Goal: Transaction & Acquisition: Purchase product/service

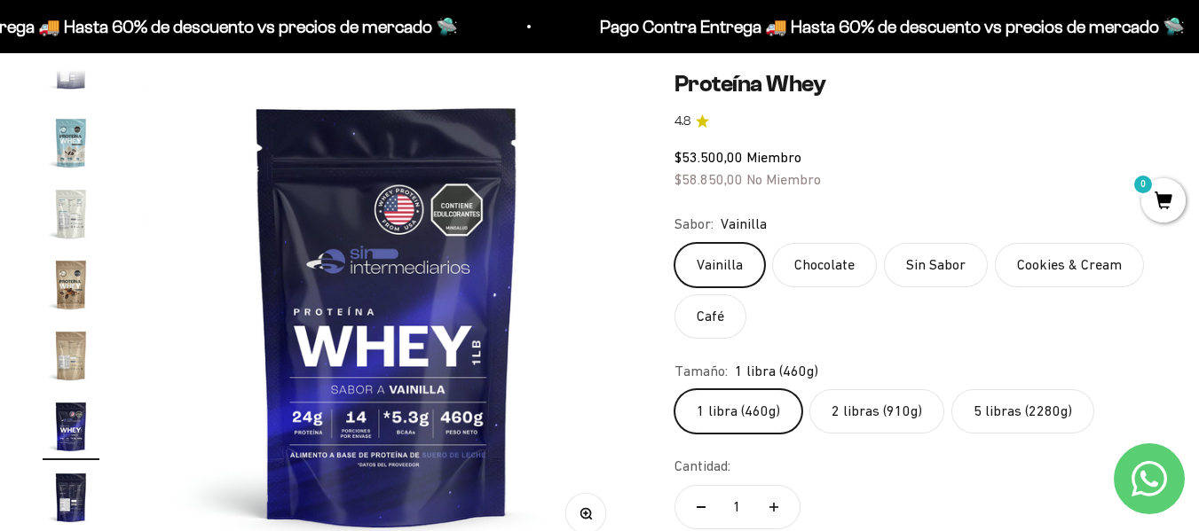
scroll to position [245, 0]
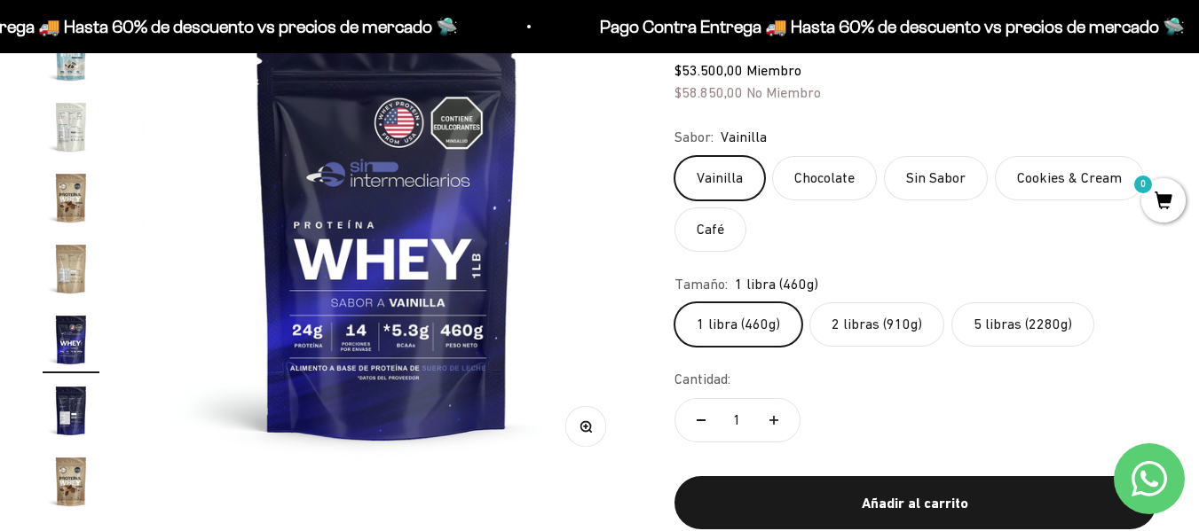
click at [775, 422] on icon "Aumentar cantidad" at bounding box center [773, 420] width 9 height 9
type input "2"
click at [807, 248] on div "Vainilla Chocolate Sin Sabor Cookies & Cream Café" at bounding box center [915, 204] width 482 height 96
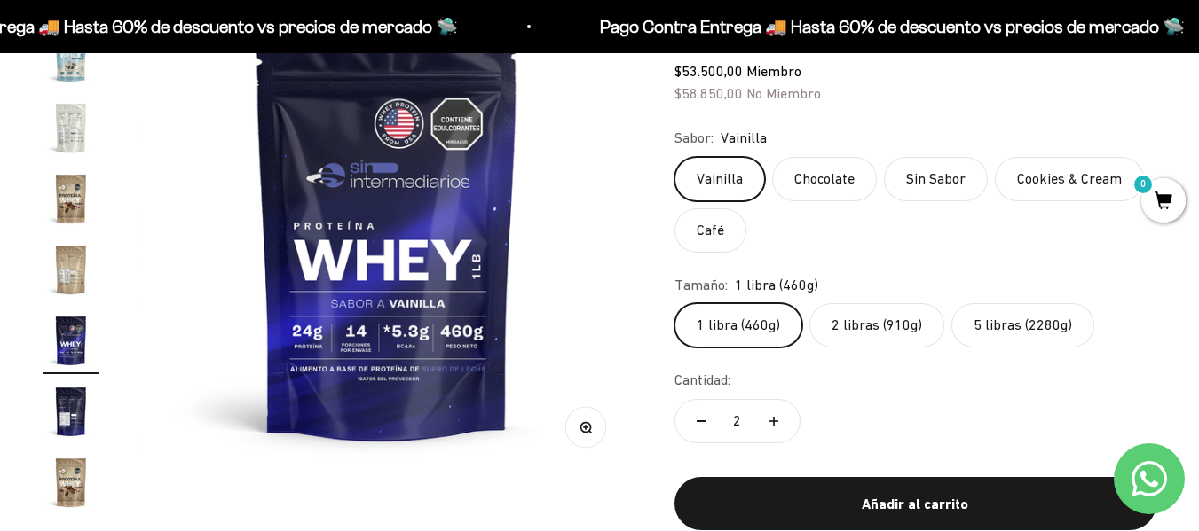
click at [880, 335] on label "2 libras (910g)" at bounding box center [876, 325] width 135 height 44
click at [674, 303] on input "2 libras (910g)" at bounding box center [673, 303] width 1 height 1
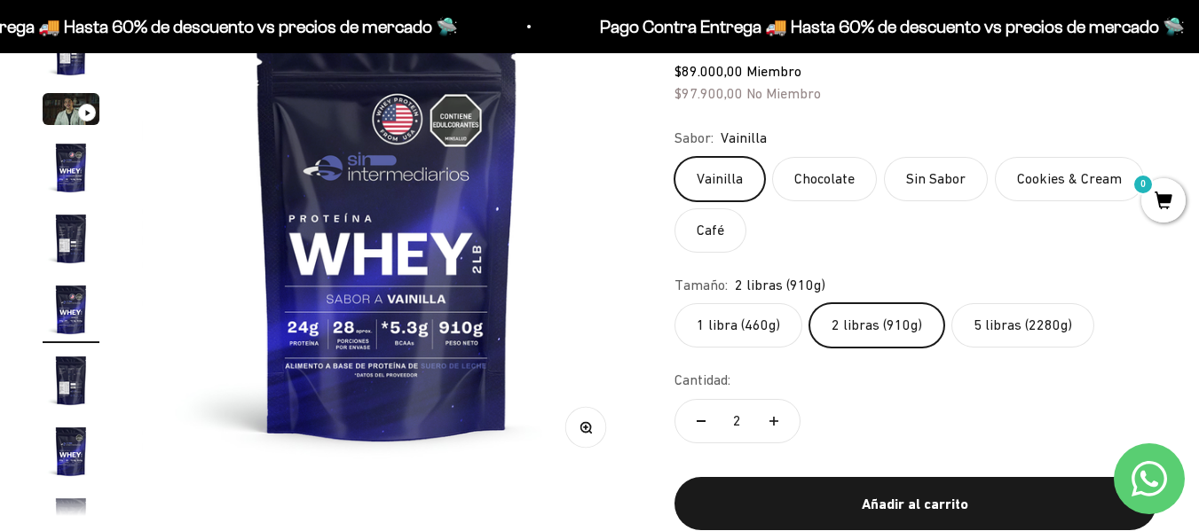
click at [724, 325] on label "1 libra (460g)" at bounding box center [738, 325] width 128 height 44
click at [674, 303] on input "1 libra (460g)" at bounding box center [673, 303] width 1 height 1
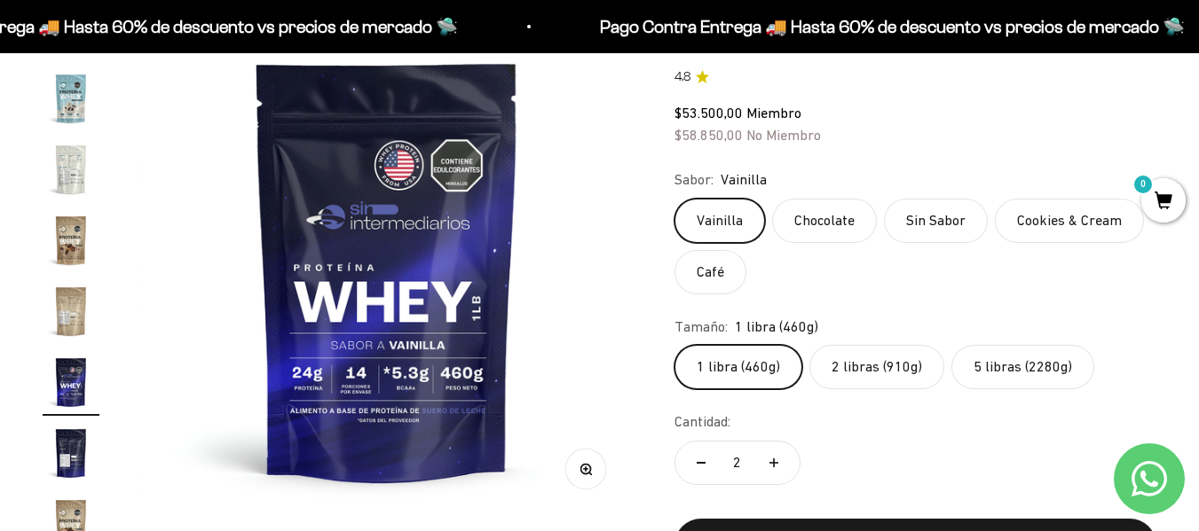
scroll to position [199, 0]
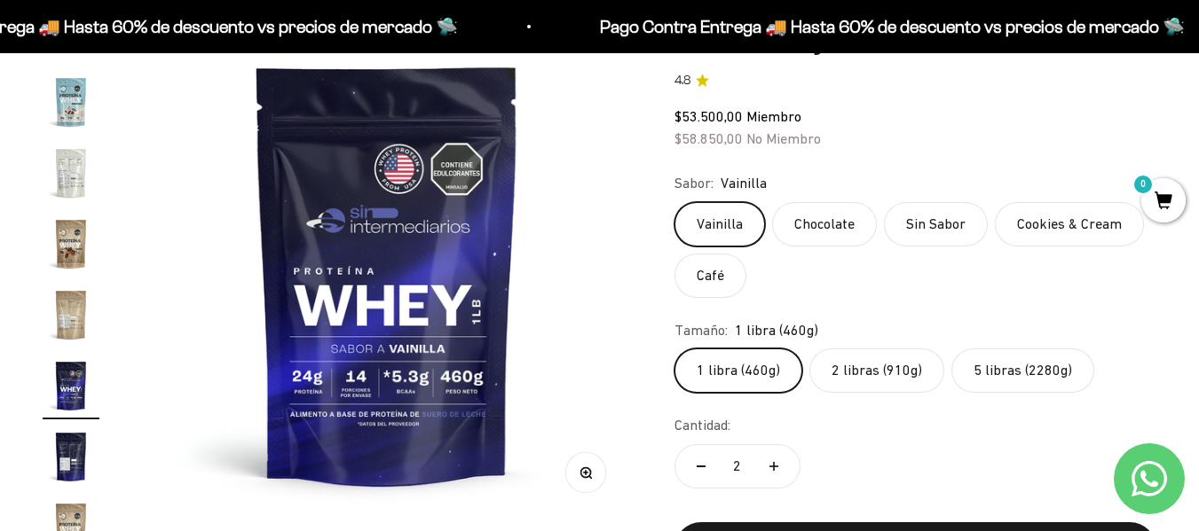
click at [876, 358] on label "2 libras (910g)" at bounding box center [876, 371] width 135 height 44
click at [674, 349] on input "2 libras (910g)" at bounding box center [673, 348] width 1 height 1
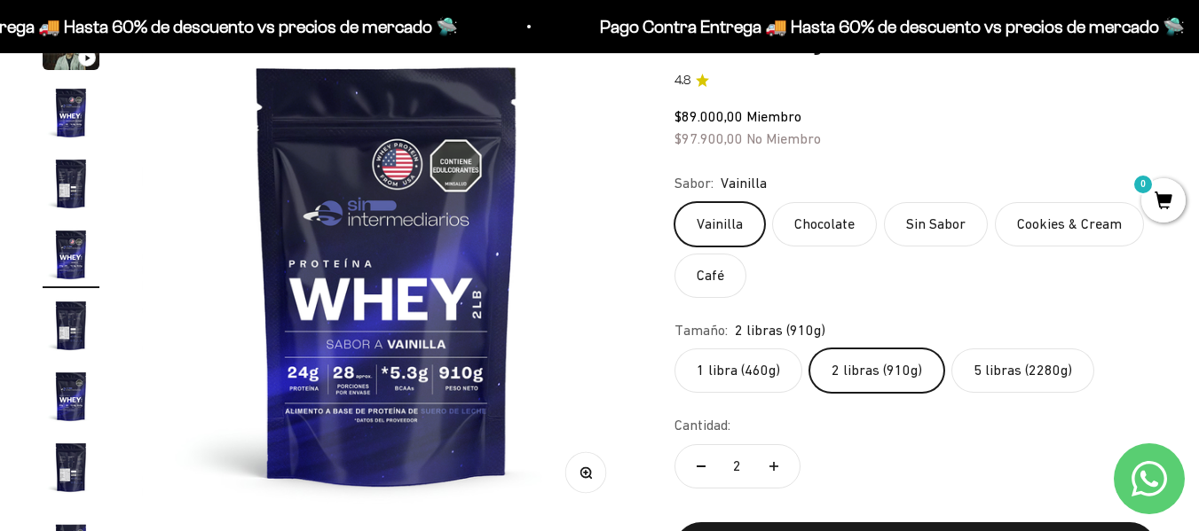
scroll to position [33, 0]
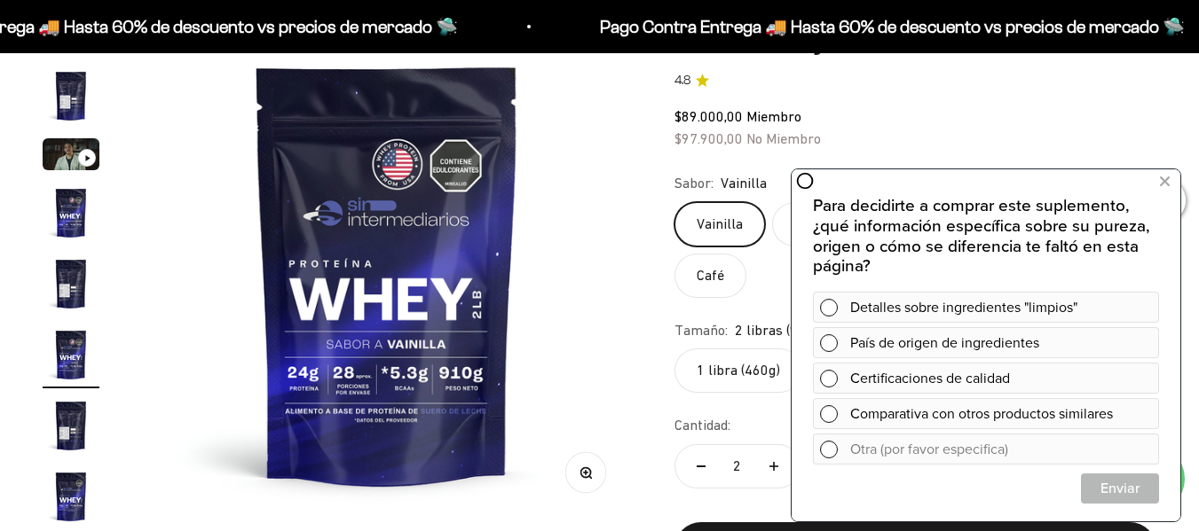
click at [862, 124] on div "$89.000,00 Miembro $97.900,00 No Miembro" at bounding box center [915, 128] width 482 height 45
click at [979, 124] on div "$89.000,00 Miembro $97.900,00 No Miembro" at bounding box center [915, 128] width 482 height 45
click at [1156, 194] on button at bounding box center [1164, 182] width 32 height 28
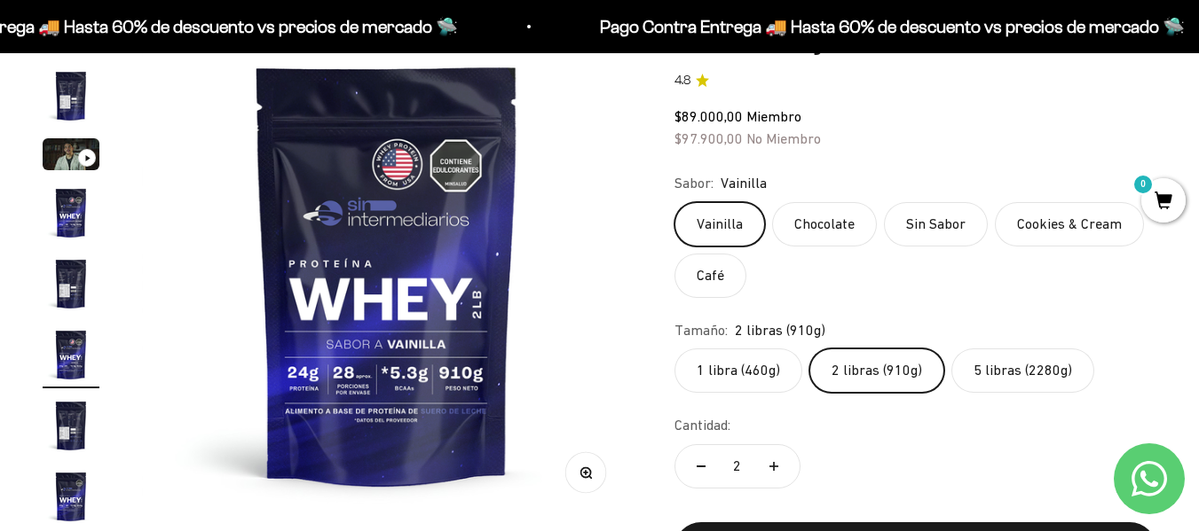
click at [987, 376] on label "5 libras (2280g)" at bounding box center [1022, 371] width 143 height 44
click at [674, 349] on input "5 libras (2280g)" at bounding box center [673, 348] width 1 height 1
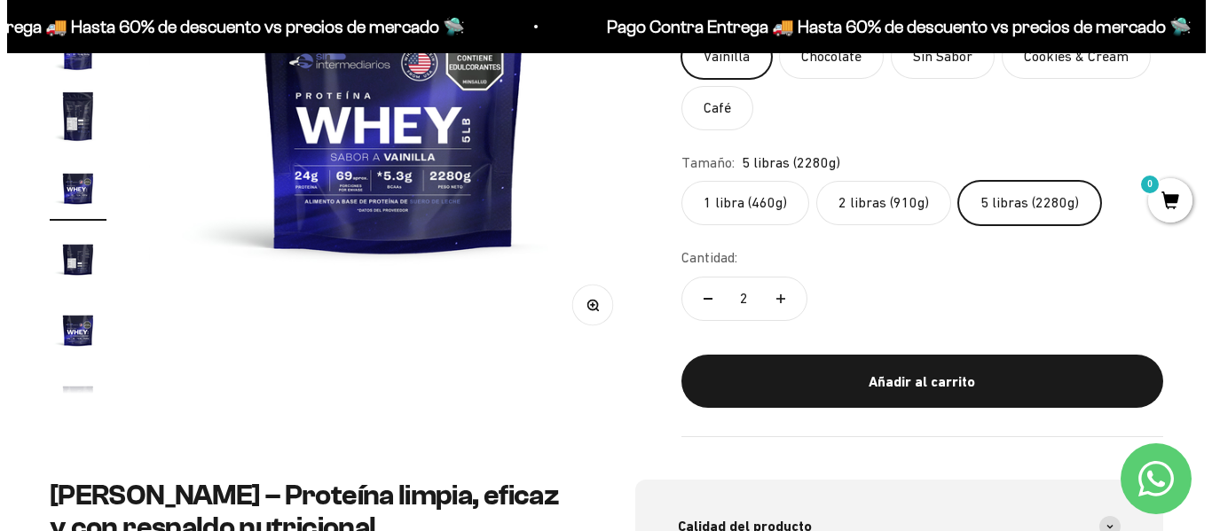
scroll to position [375, 0]
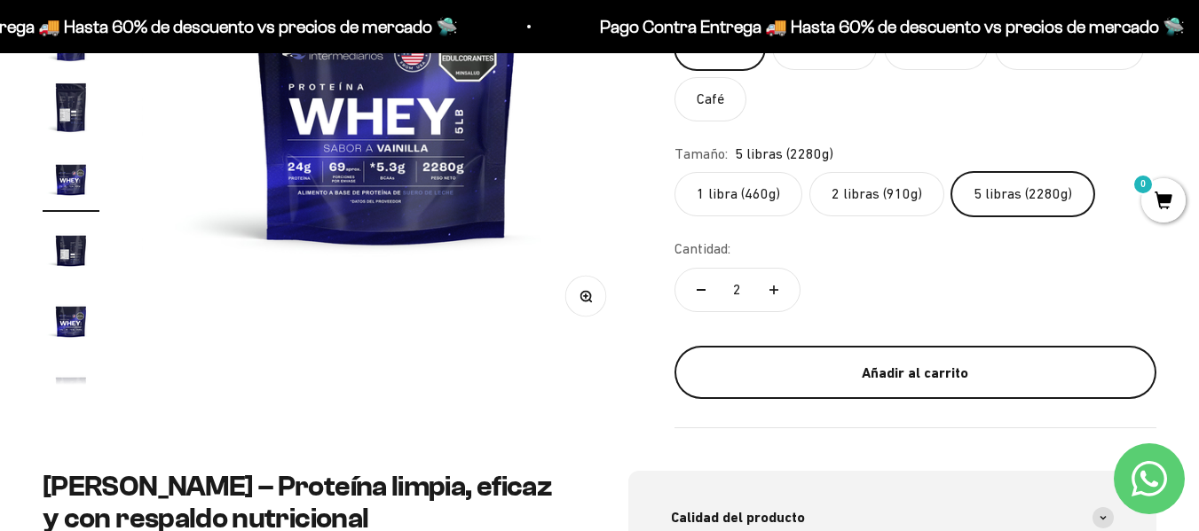
click at [915, 363] on div "Añadir al carrito" at bounding box center [915, 373] width 411 height 23
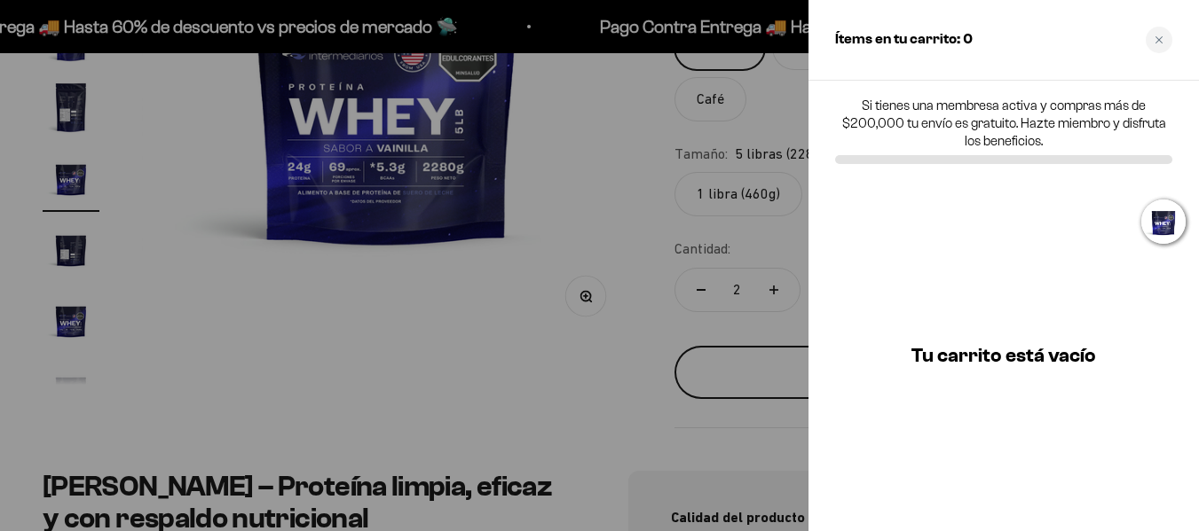
scroll to position [0, 4569]
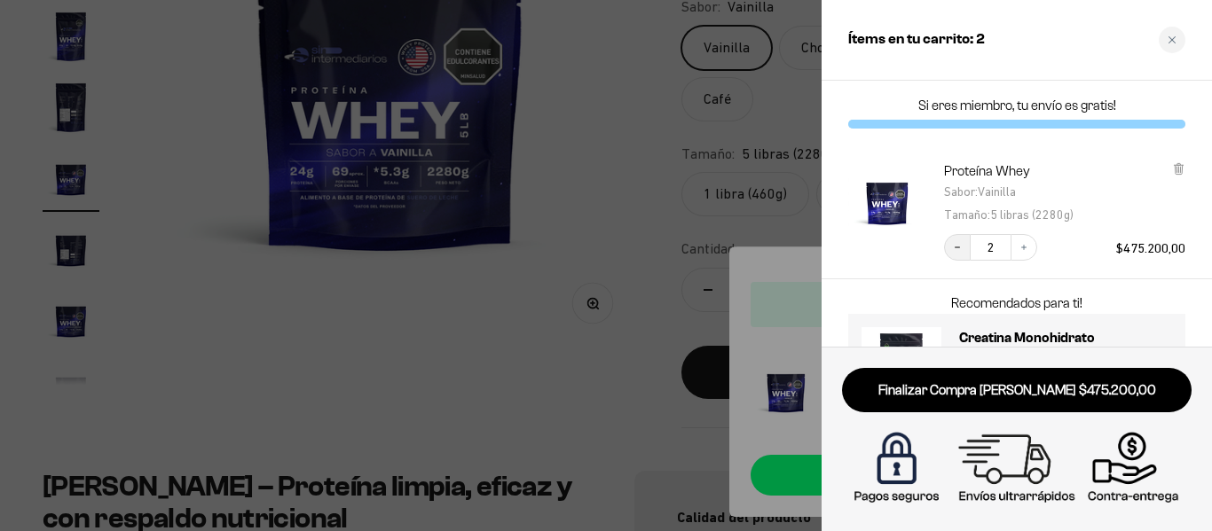
click at [950, 252] on button "Decrease quantity" at bounding box center [957, 247] width 27 height 27
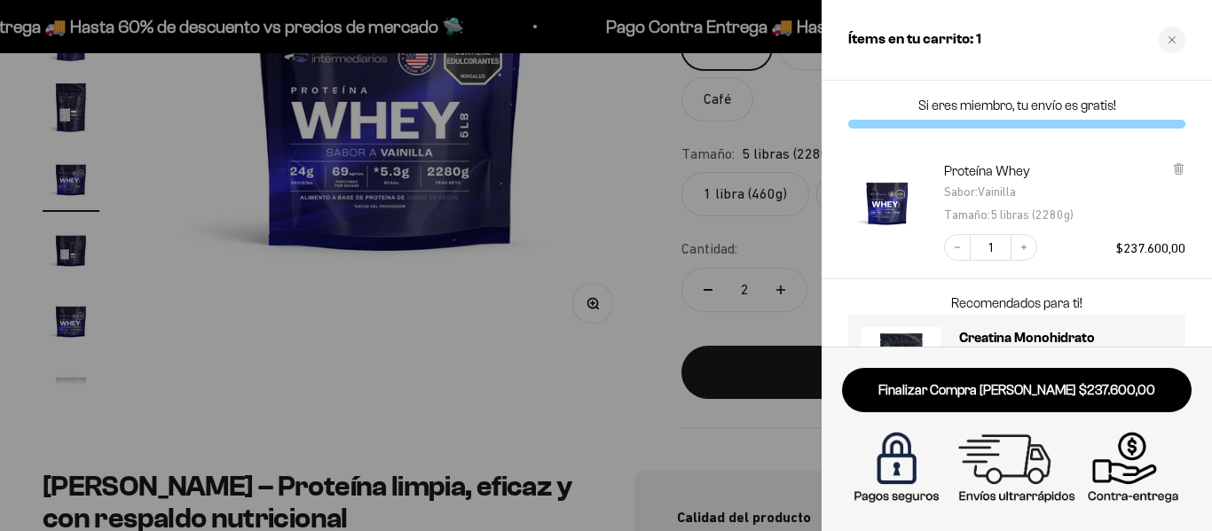
click at [798, 256] on div at bounding box center [606, 265] width 1212 height 531
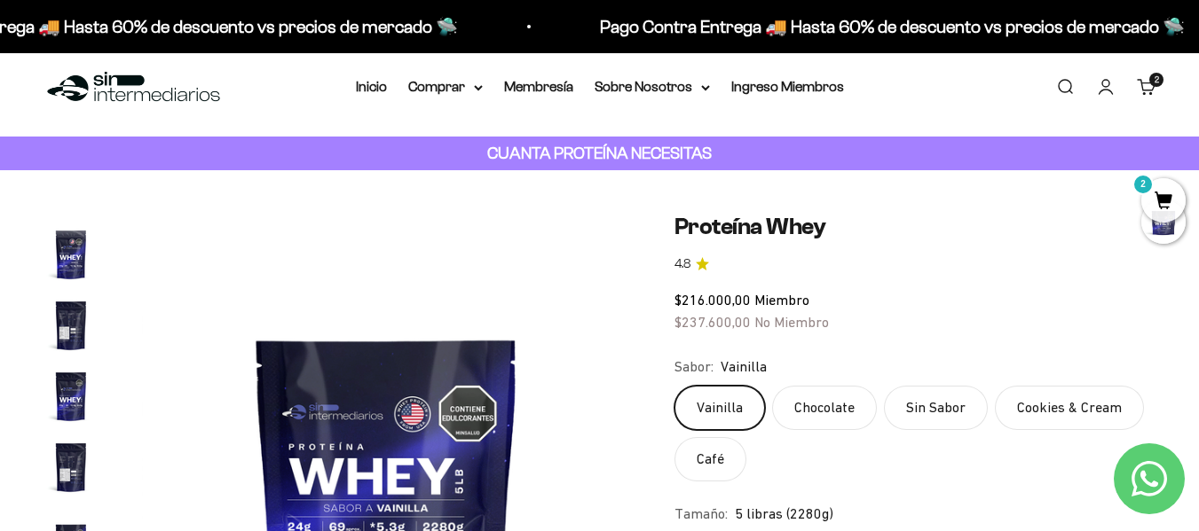
scroll to position [0, 0]
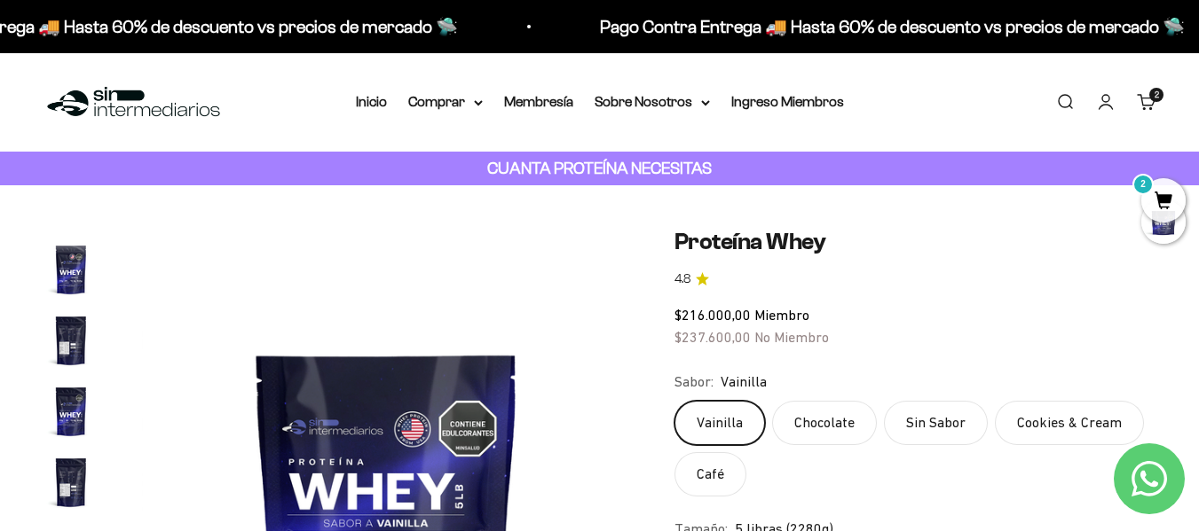
click at [1108, 95] on link "Iniciar sesión" at bounding box center [1106, 102] width 20 height 20
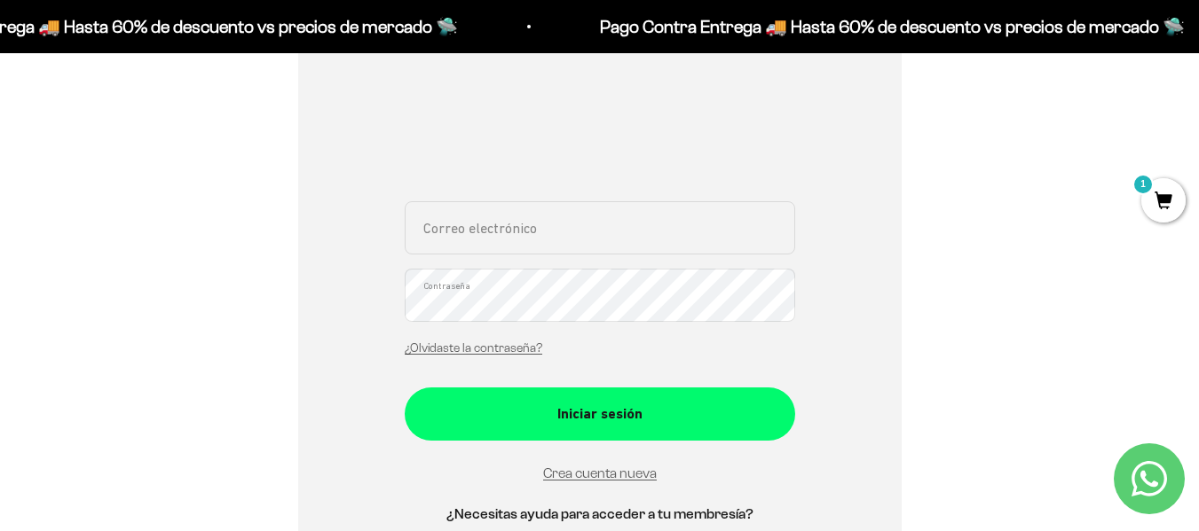
scroll to position [279, 0]
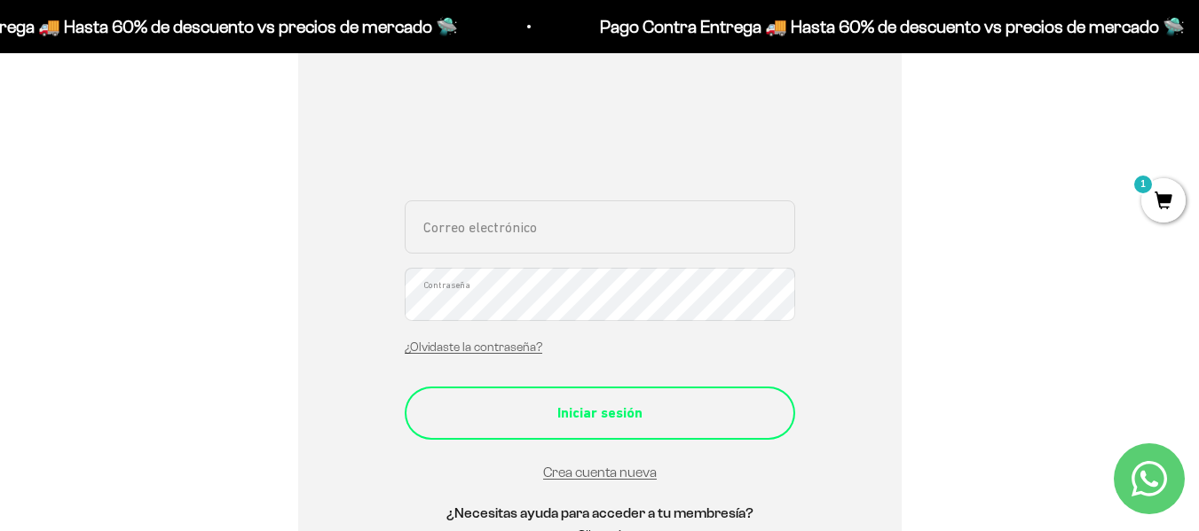
type input "comercializadoravivabgta@gmail.com"
click at [555, 422] on div "Iniciar sesión" at bounding box center [599, 413] width 319 height 23
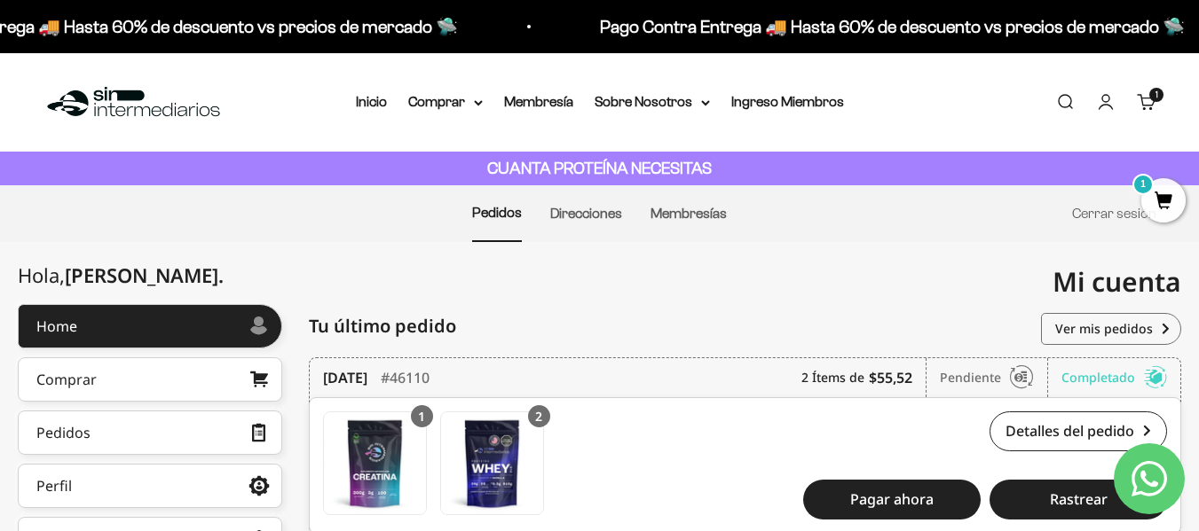
click at [1172, 209] on span "1" at bounding box center [1163, 200] width 44 height 44
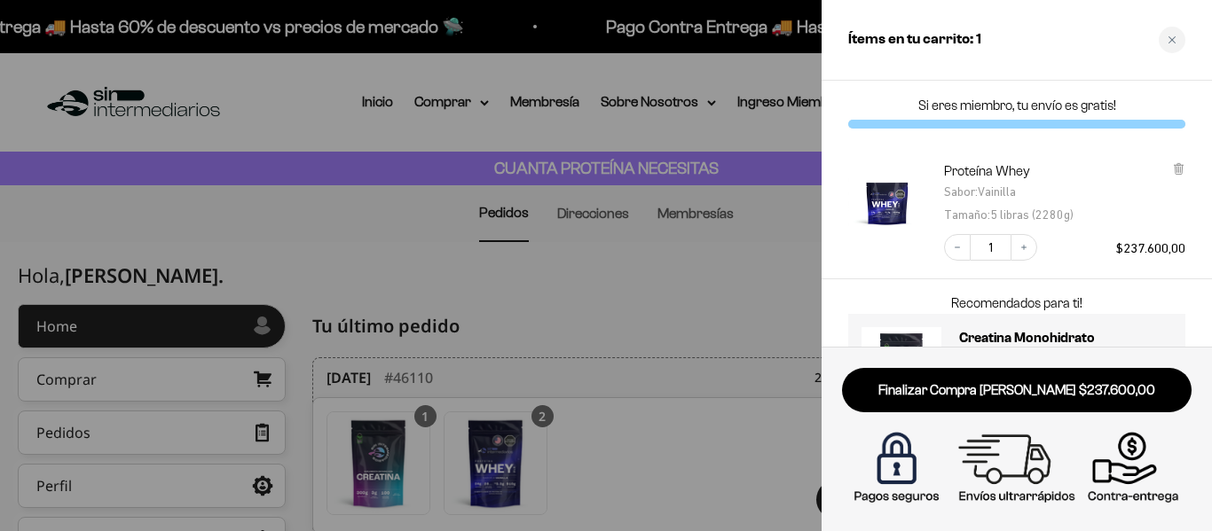
click at [699, 292] on div at bounding box center [606, 265] width 1212 height 531
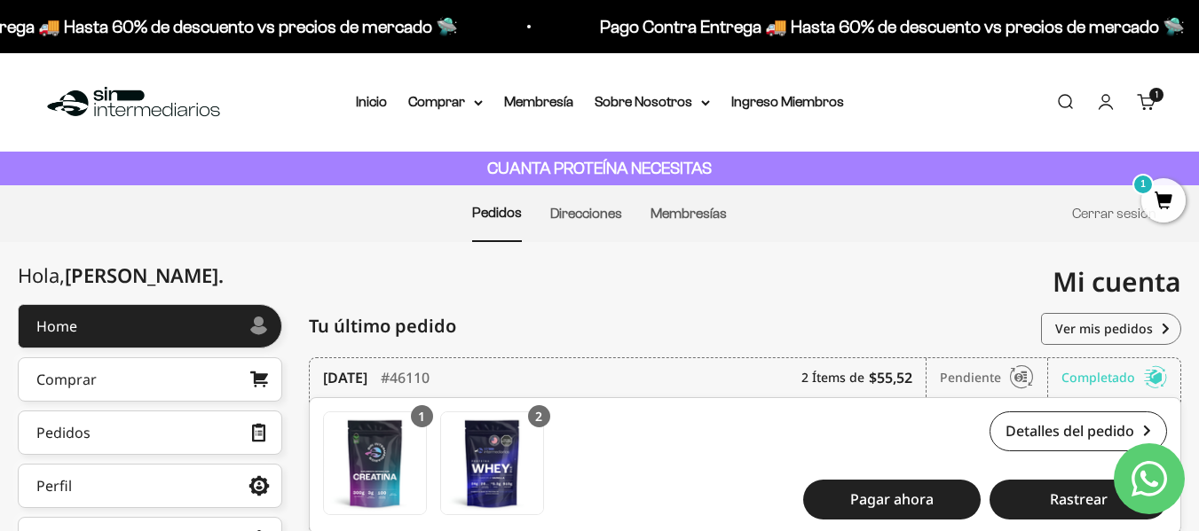
click at [1101, 98] on link "Cuenta" at bounding box center [1106, 102] width 20 height 20
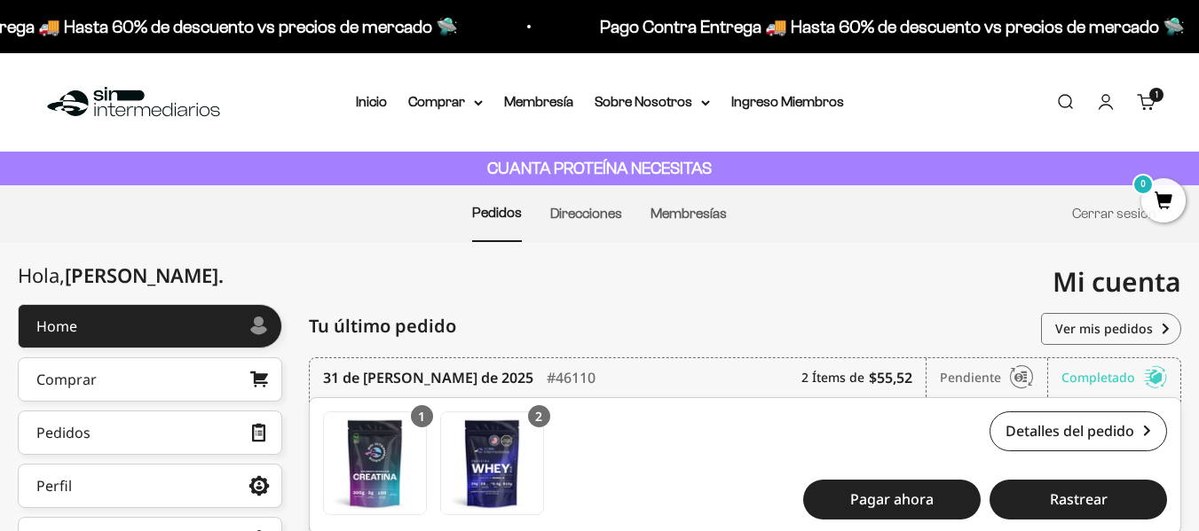
click at [1106, 92] on link "Cuenta" at bounding box center [1106, 102] width 20 height 20
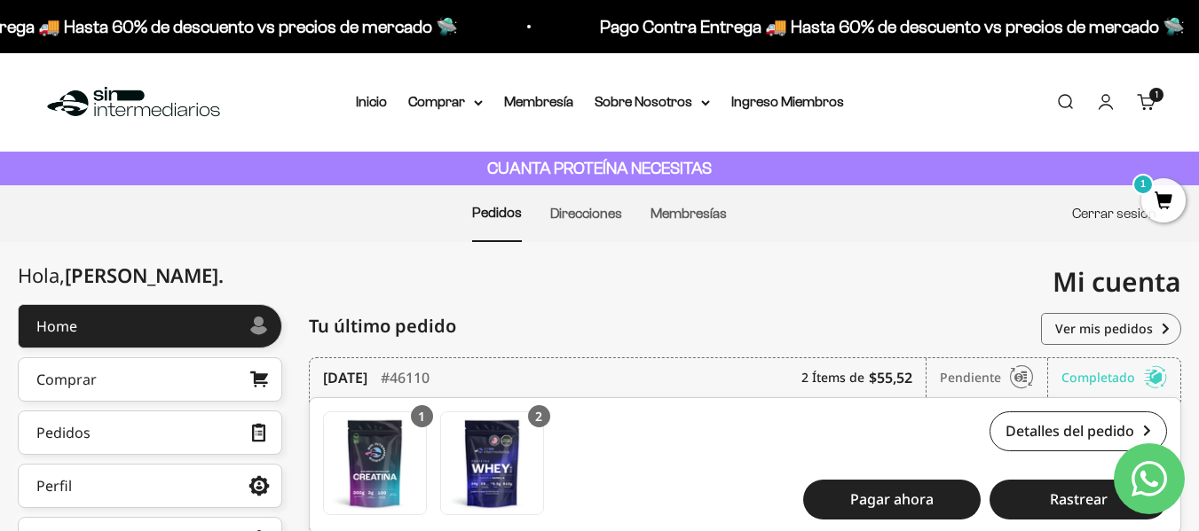
click at [1112, 218] on link "Cerrar sesión" at bounding box center [1114, 213] width 84 height 15
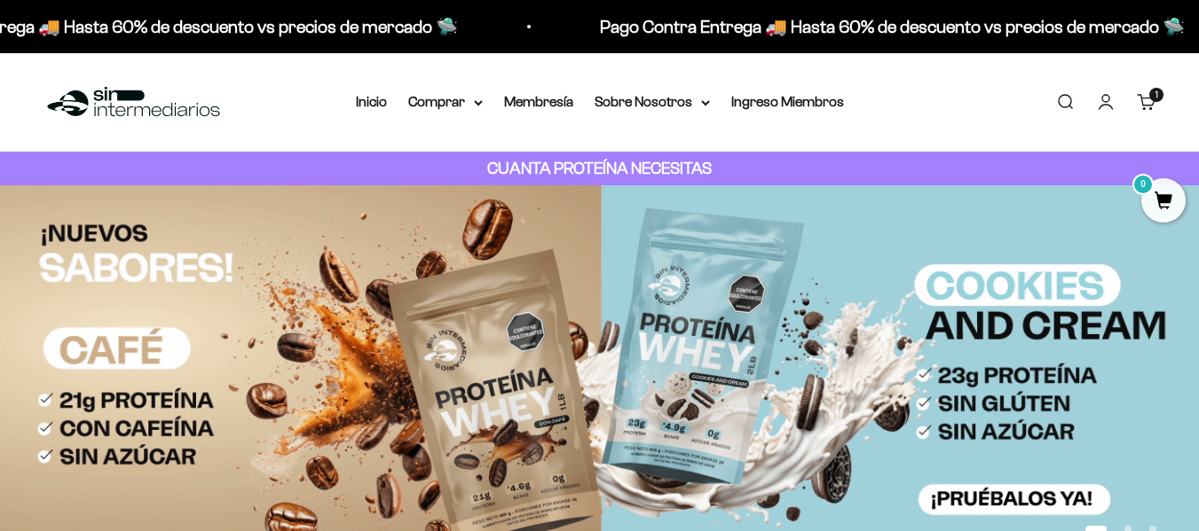
click at [1096, 107] on link "Iniciar sesión" at bounding box center [1106, 102] width 20 height 20
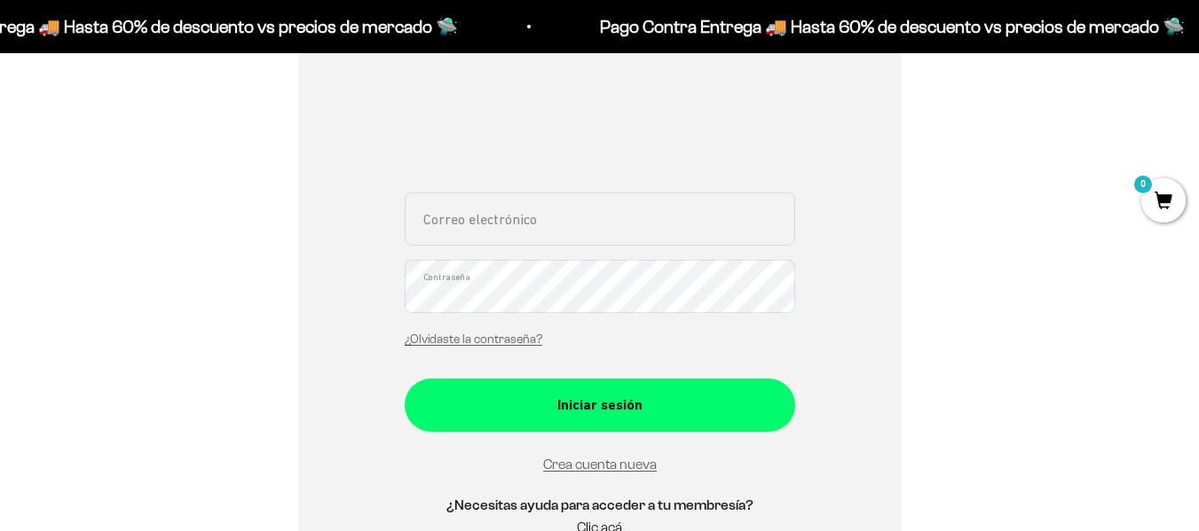
scroll to position [335, 0]
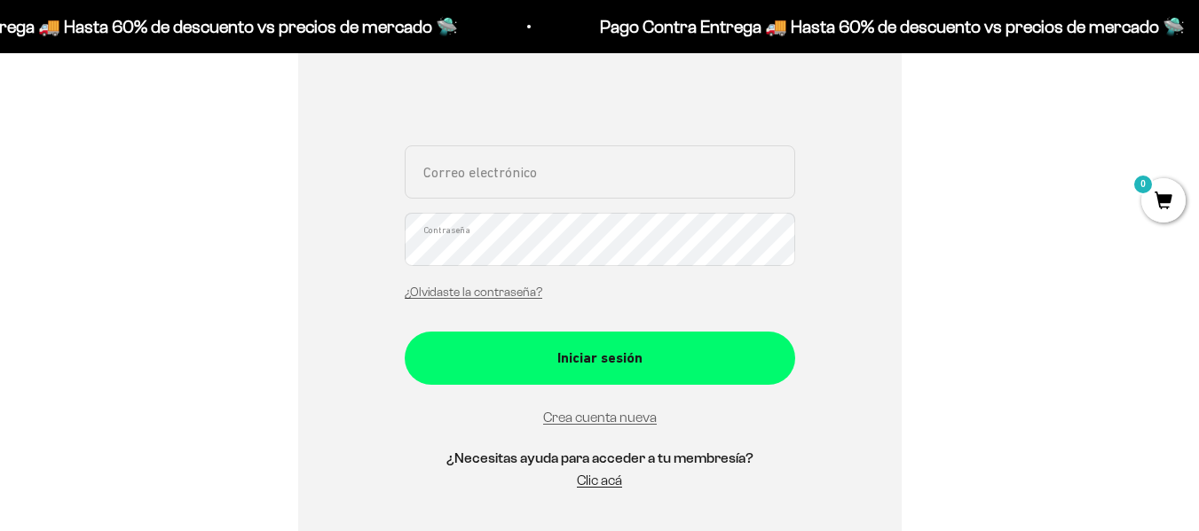
type input "[EMAIL_ADDRESS][DOMAIN_NAME]"
click at [582, 190] on input "[EMAIL_ADDRESS][DOMAIN_NAME]" at bounding box center [600, 172] width 390 height 53
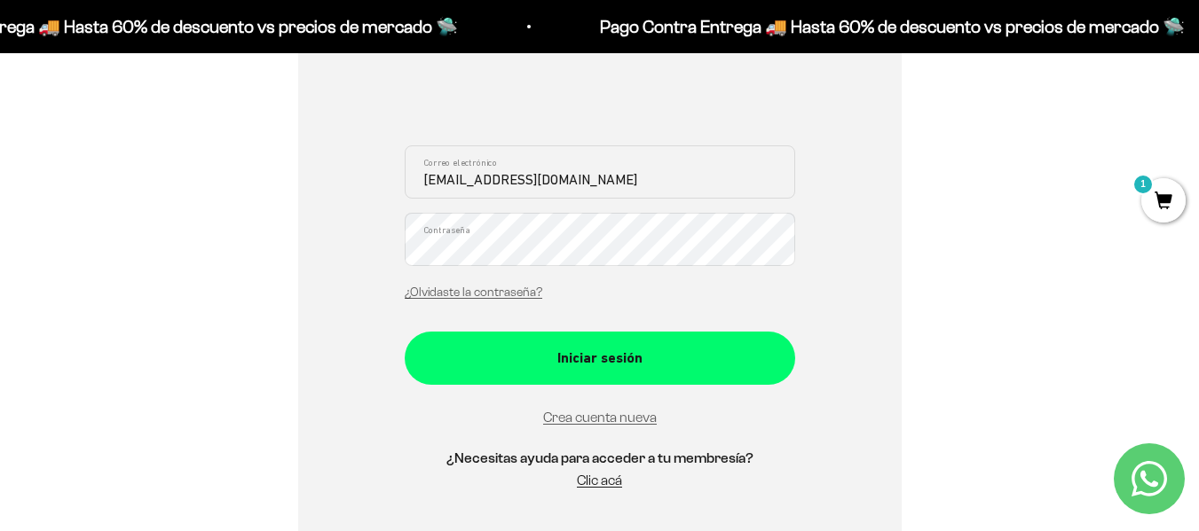
click at [582, 190] on input "[EMAIL_ADDRESS][DOMAIN_NAME]" at bounding box center [600, 172] width 390 height 53
type input "v"
click at [468, 183] on input "Correo electrónico" at bounding box center [600, 172] width 390 height 53
click at [626, 150] on input "Correo electrónico" at bounding box center [600, 172] width 390 height 53
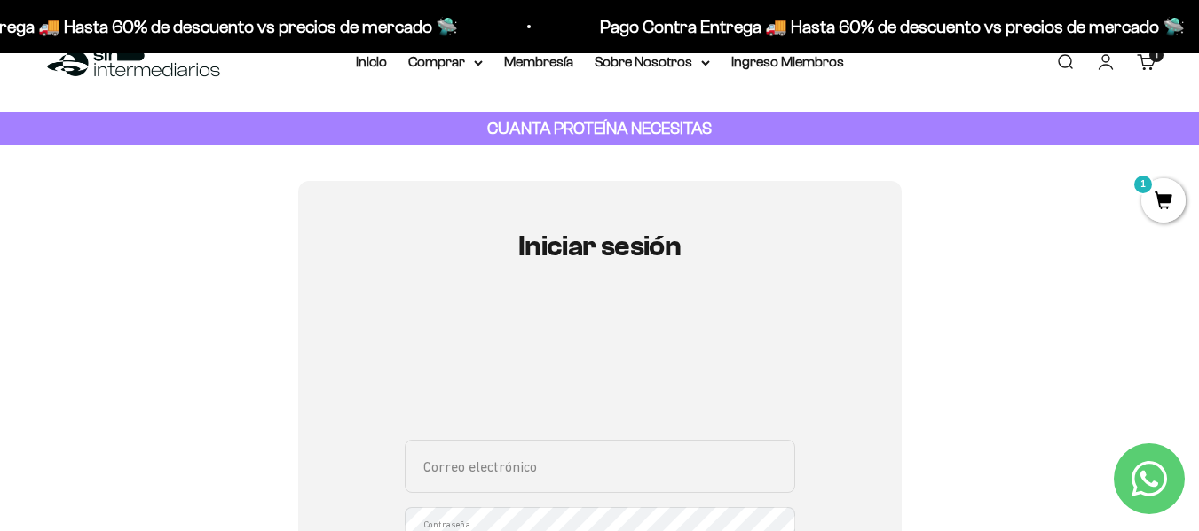
scroll to position [0, 0]
